Goal: Task Accomplishment & Management: Use online tool/utility

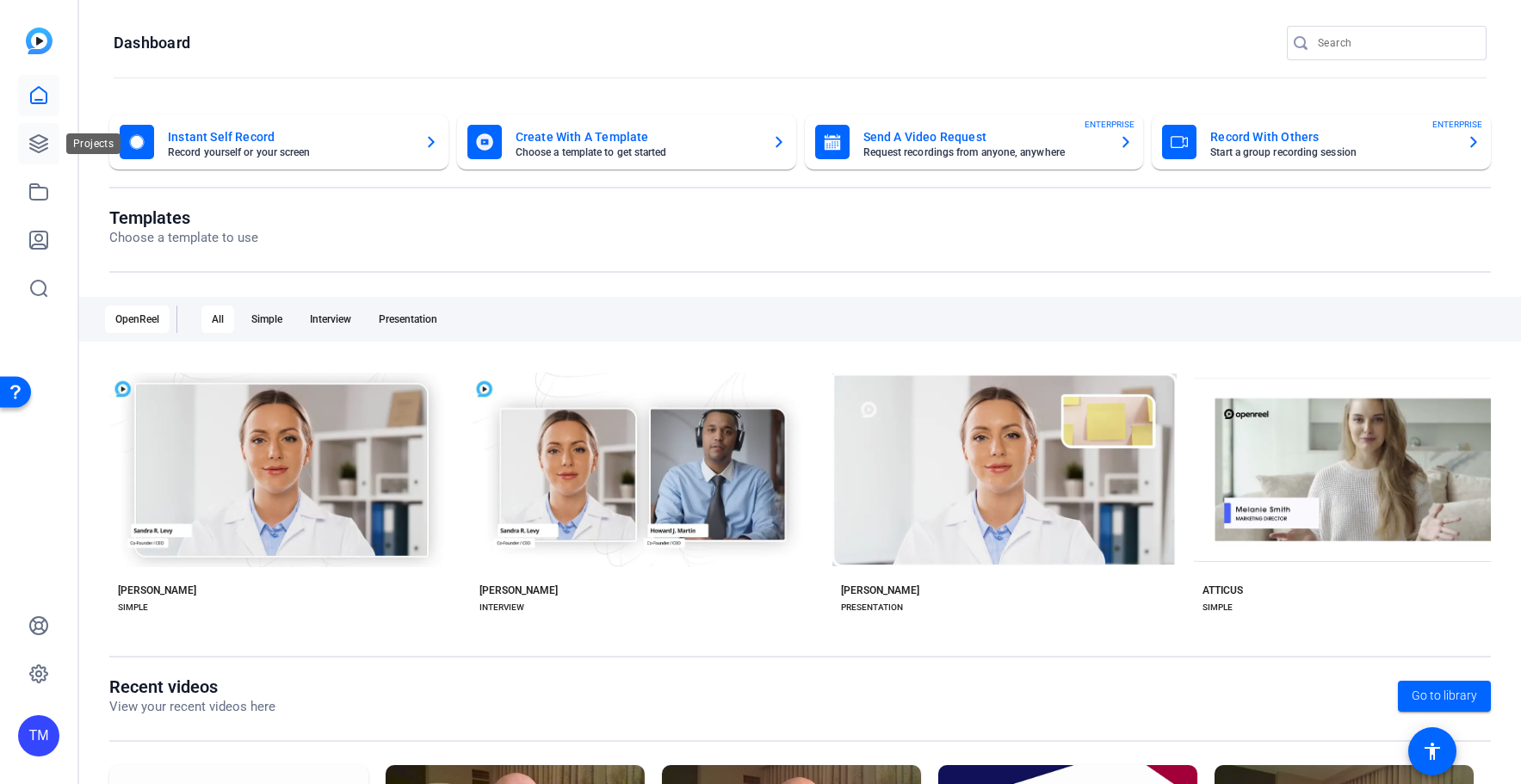
click at [41, 135] on icon at bounding box center [39, 144] width 20 height 20
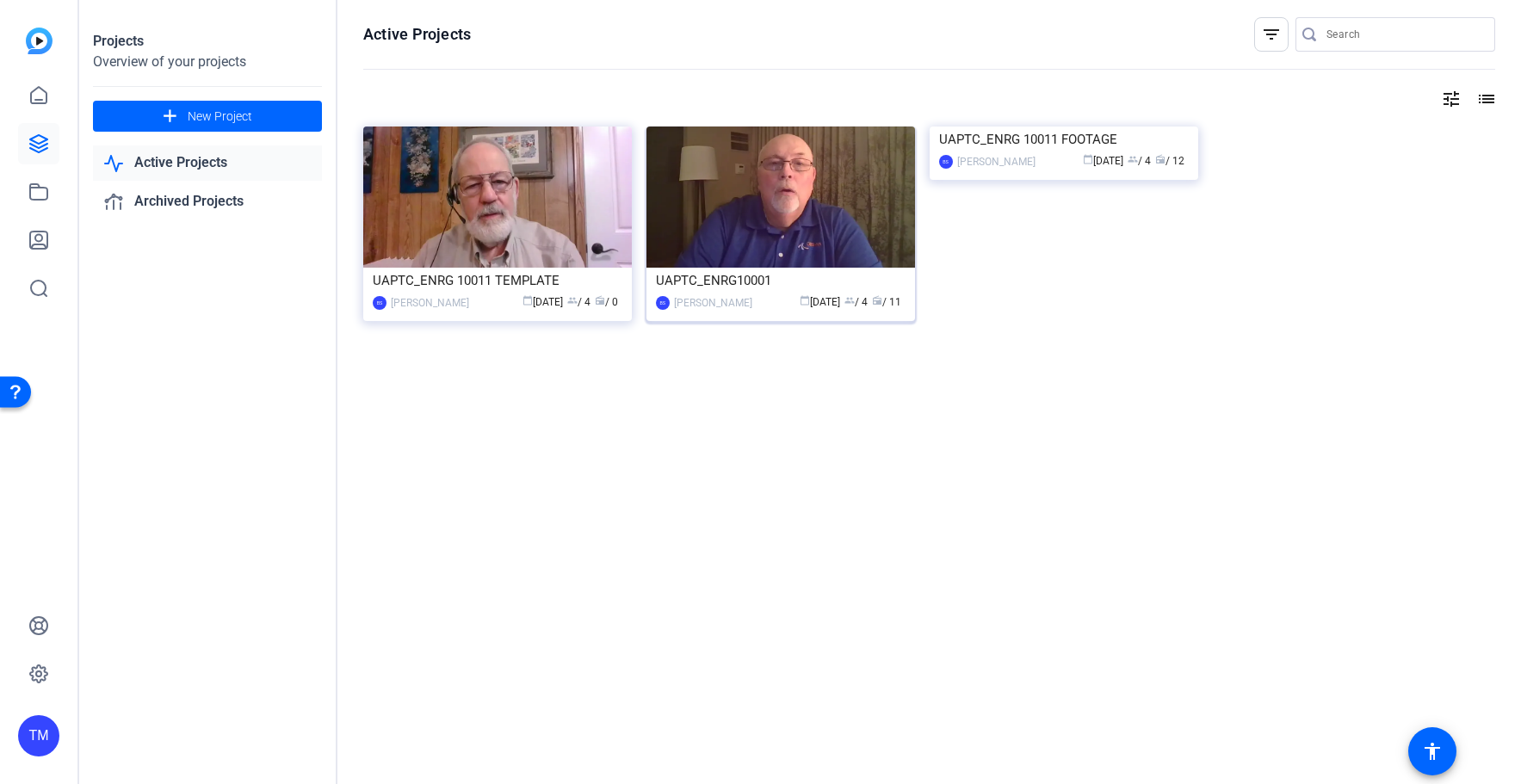
click at [768, 284] on div "UAPTC_ENRG10001" at bounding box center [780, 280] width 250 height 26
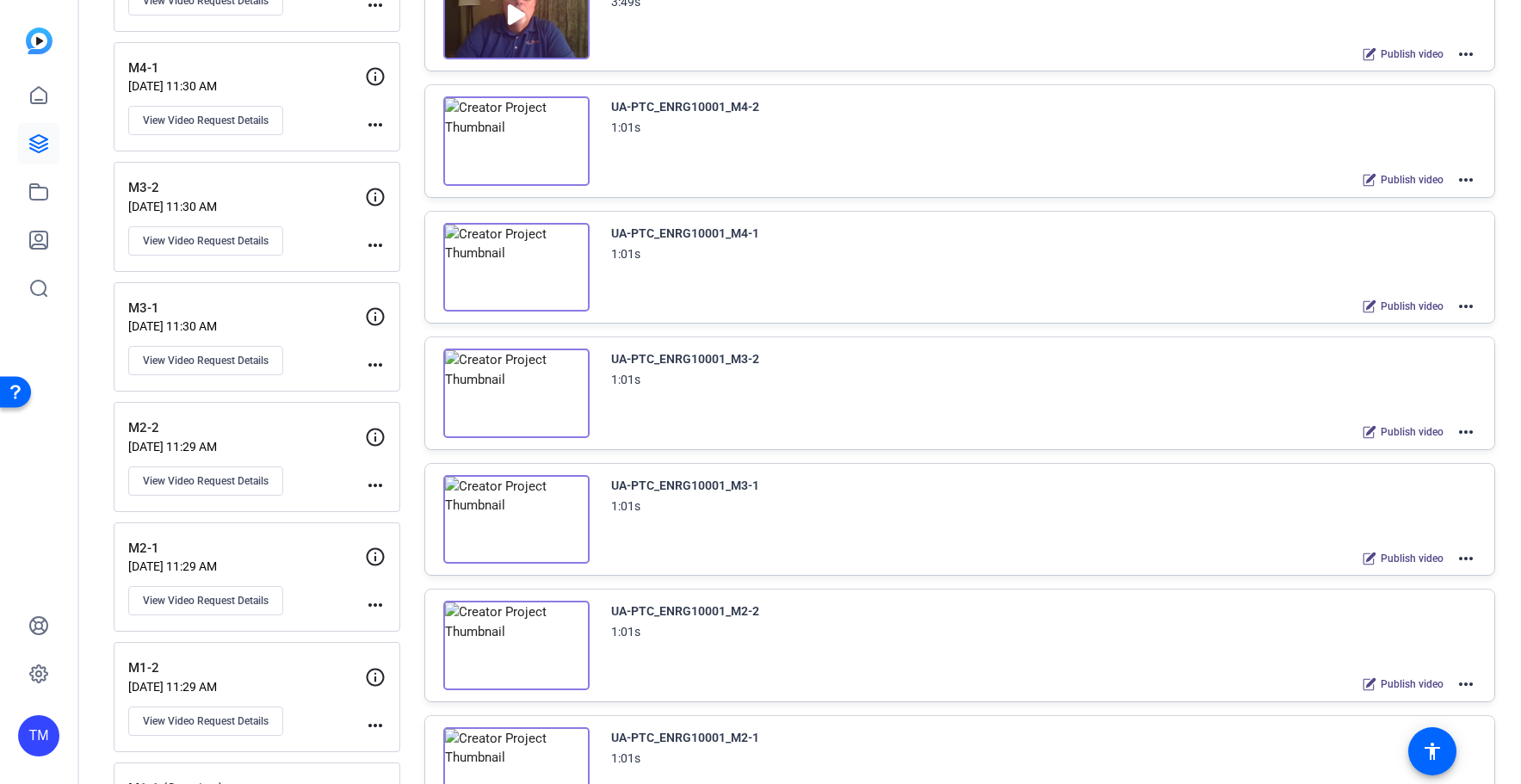
scroll to position [363, 0]
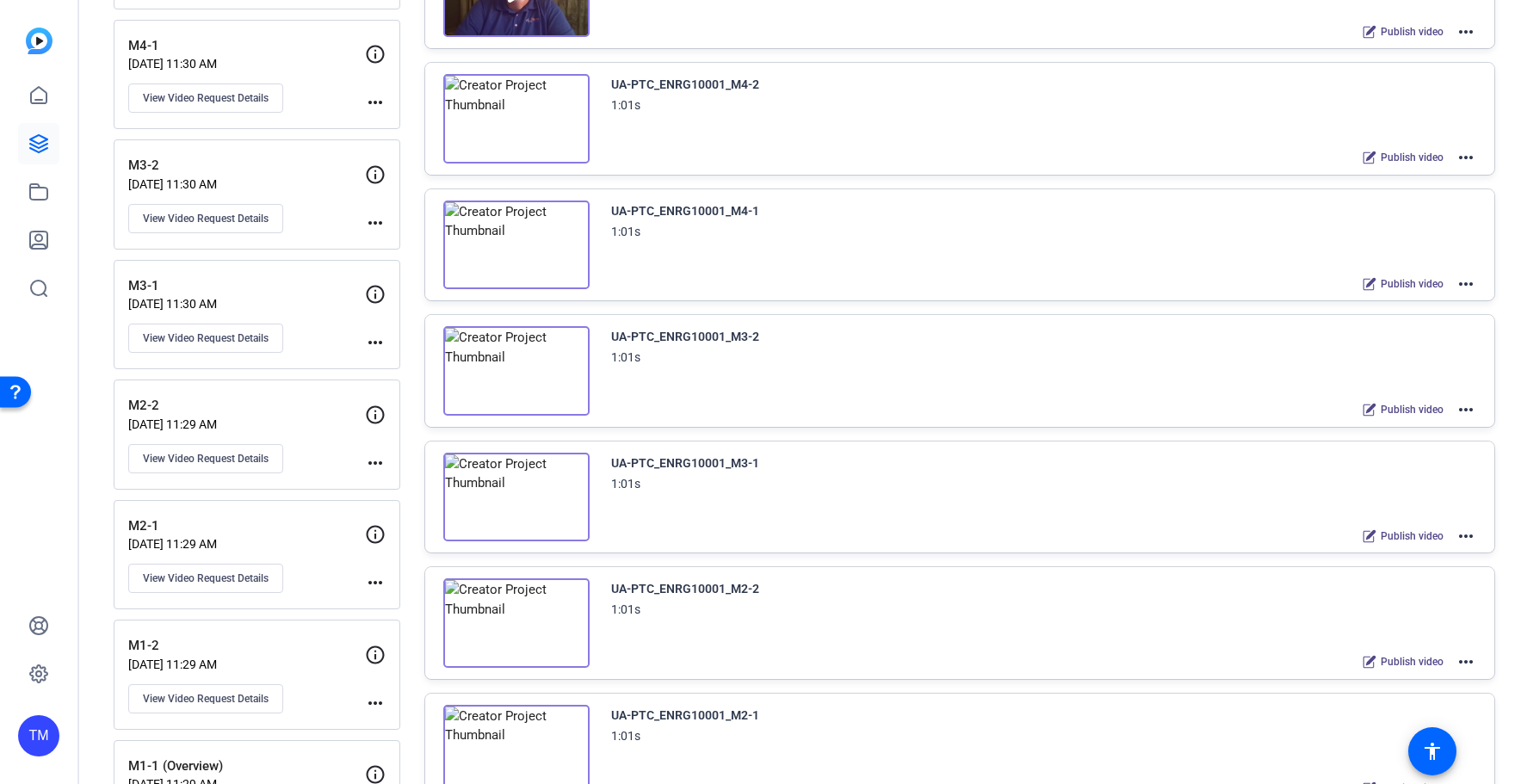
click at [1470, 537] on mat-icon "more_horiz" at bounding box center [1466, 536] width 20 height 20
click at [1421, 624] on span "Archive" at bounding box center [1402, 622] width 120 height 20
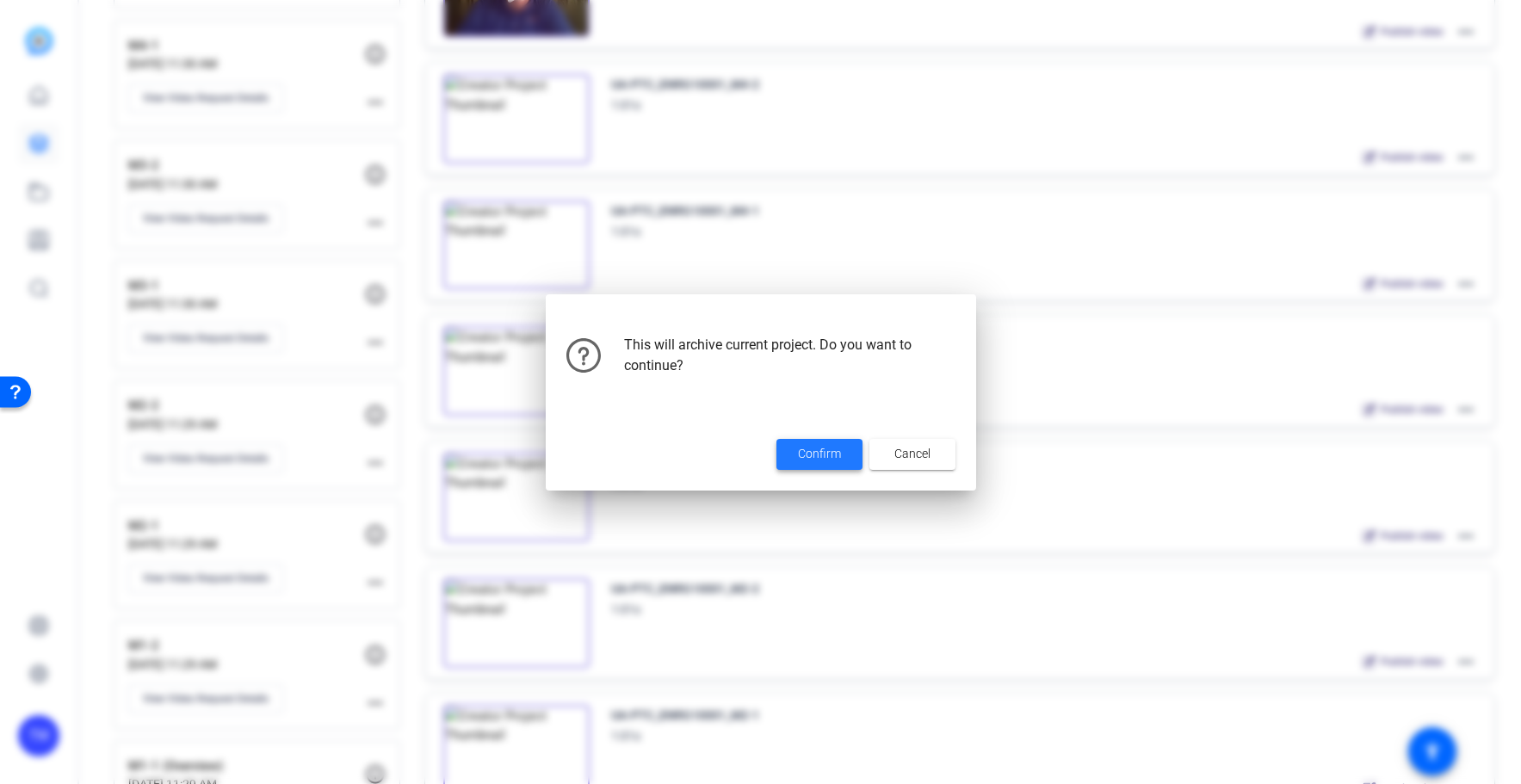
click at [799, 442] on span at bounding box center [819, 455] width 86 height 42
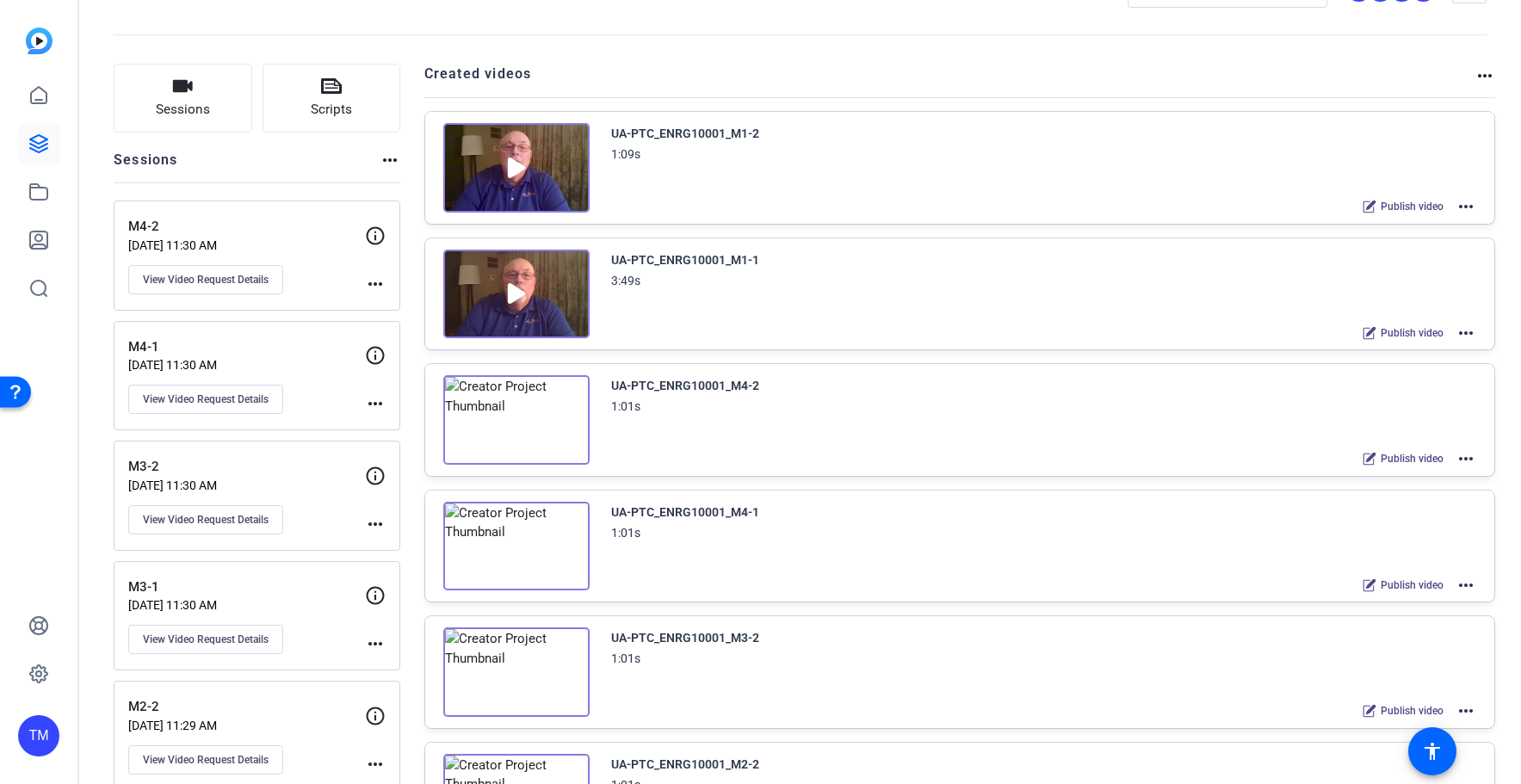
scroll to position [0, 0]
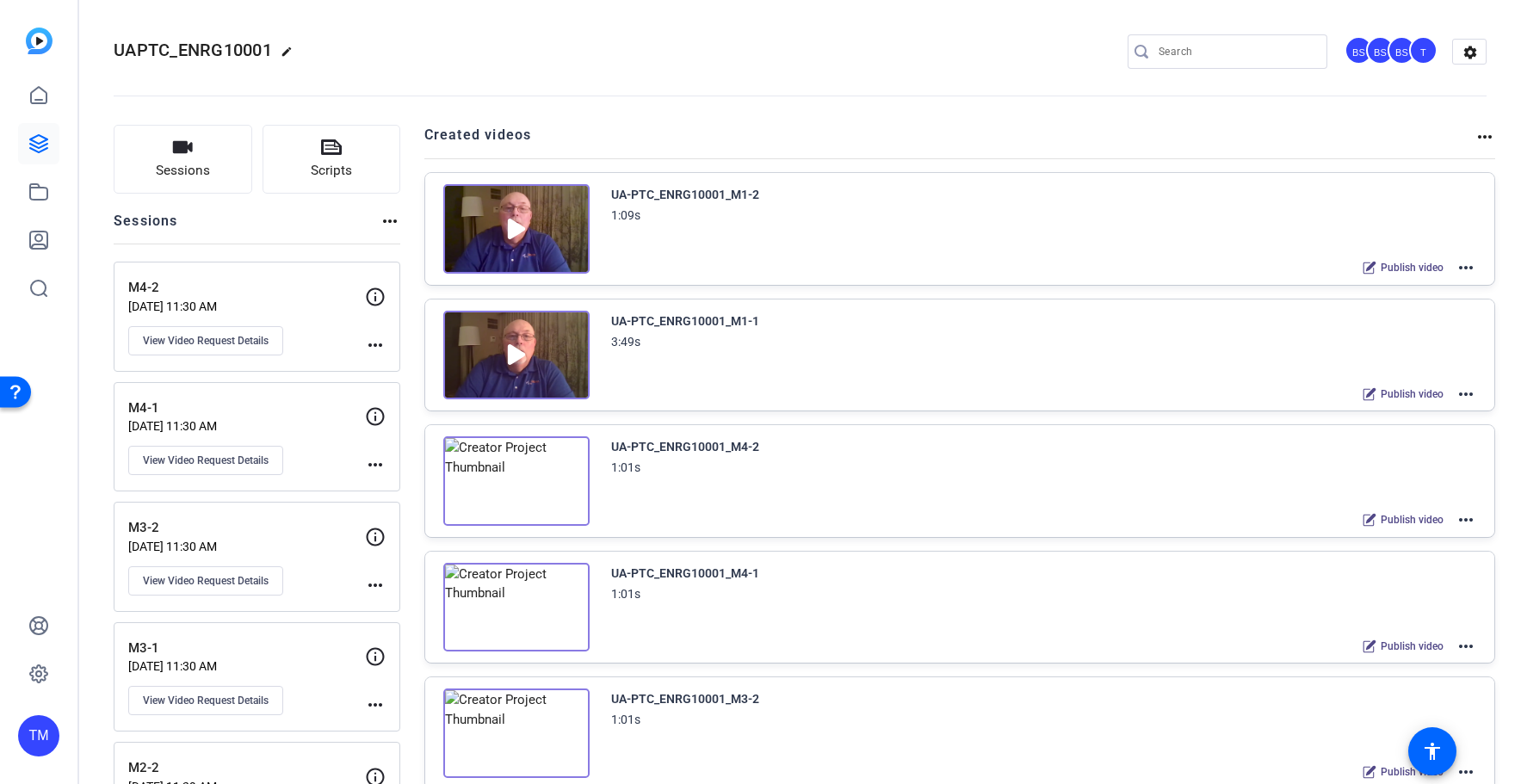
click at [1473, 396] on mat-icon "more_horiz" at bounding box center [1466, 394] width 20 height 20
click at [1439, 438] on span "Duplicate here" at bounding box center [1402, 435] width 120 height 20
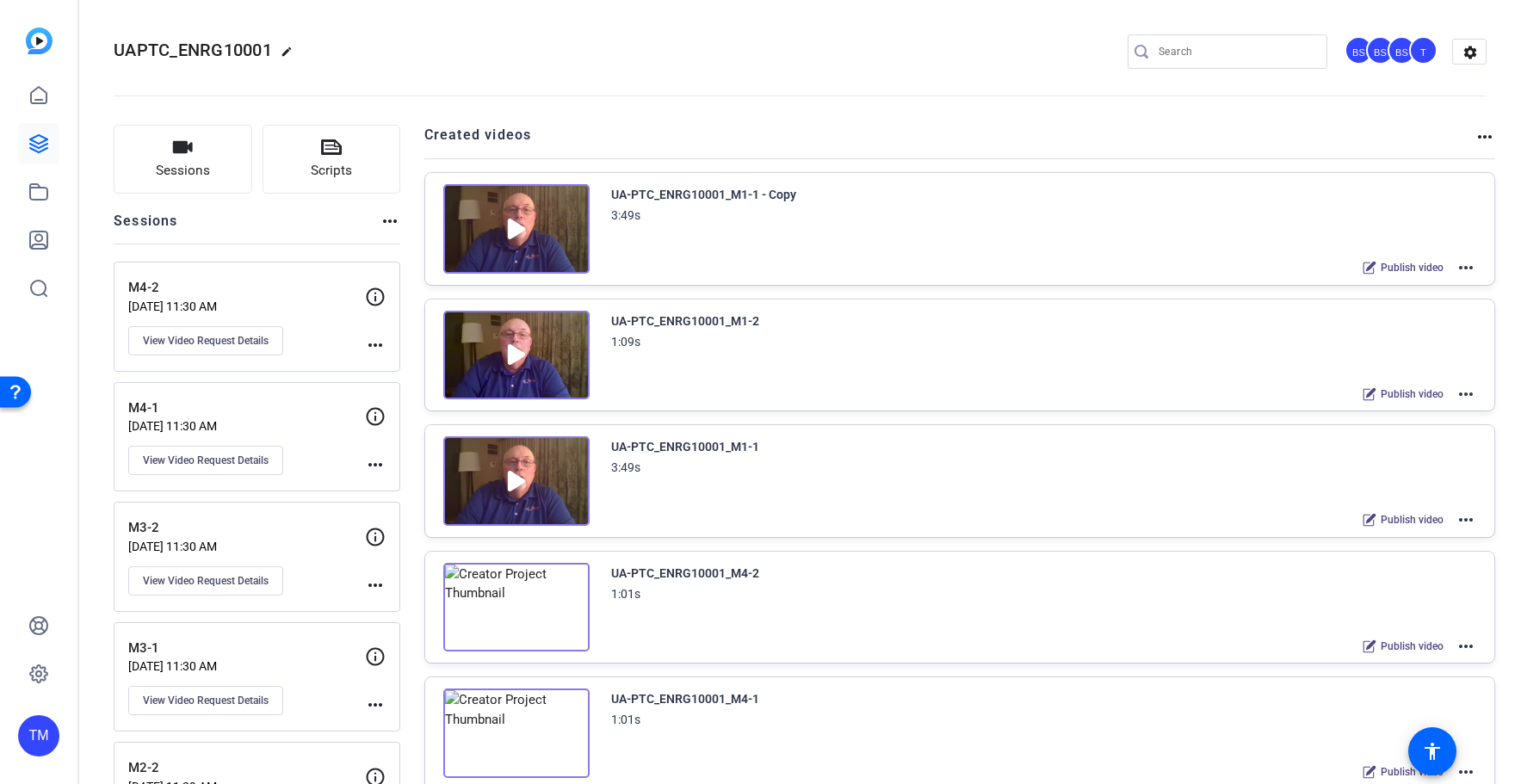
click at [1463, 267] on mat-icon "more_horiz" at bounding box center [1466, 267] width 20 height 20
click at [1436, 290] on span "Edit in Creator" at bounding box center [1402, 289] width 120 height 20
